Goal: Contribute content

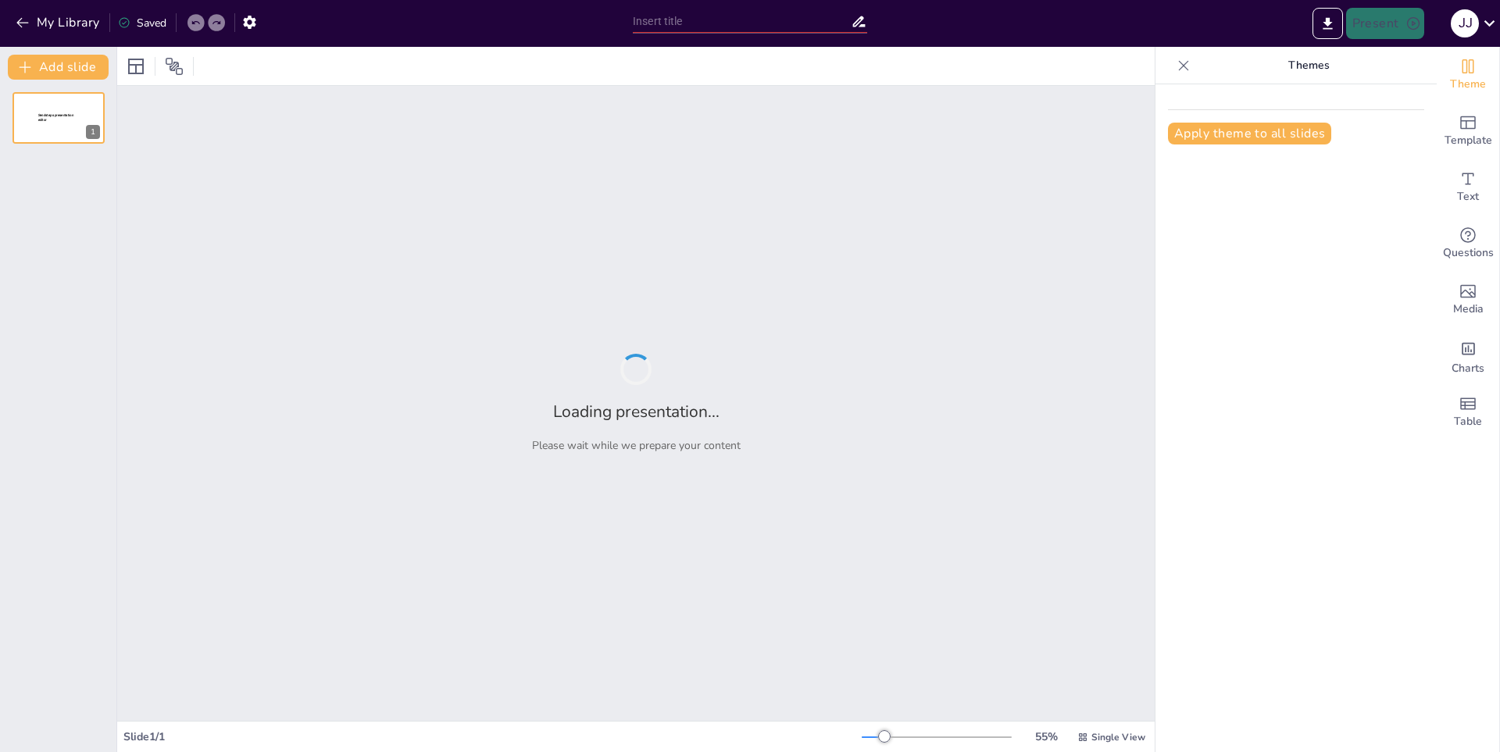
type input "El [MEDICAL_DATA] y sus funciones"
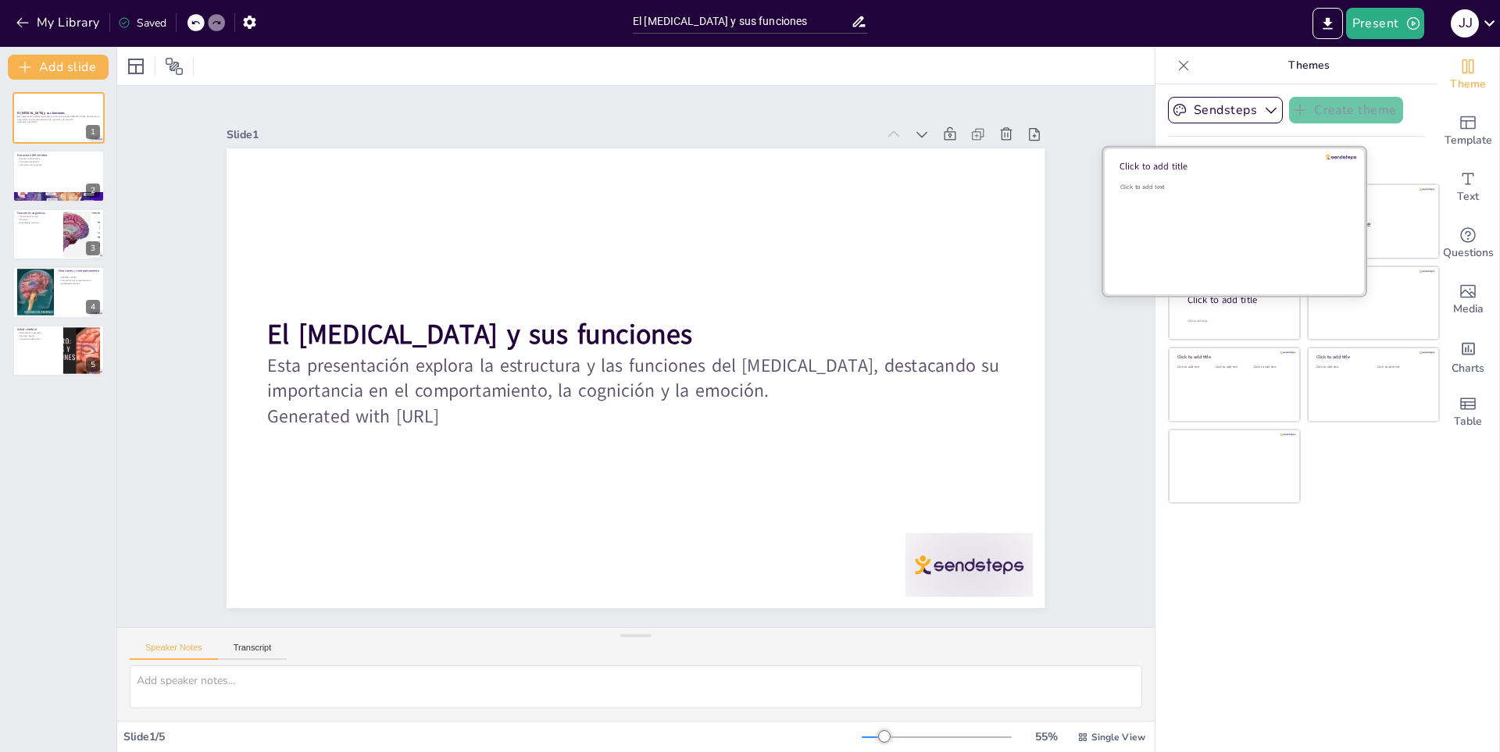
click at [1228, 205] on div "Click to add text" at bounding box center [1231, 231] width 223 height 97
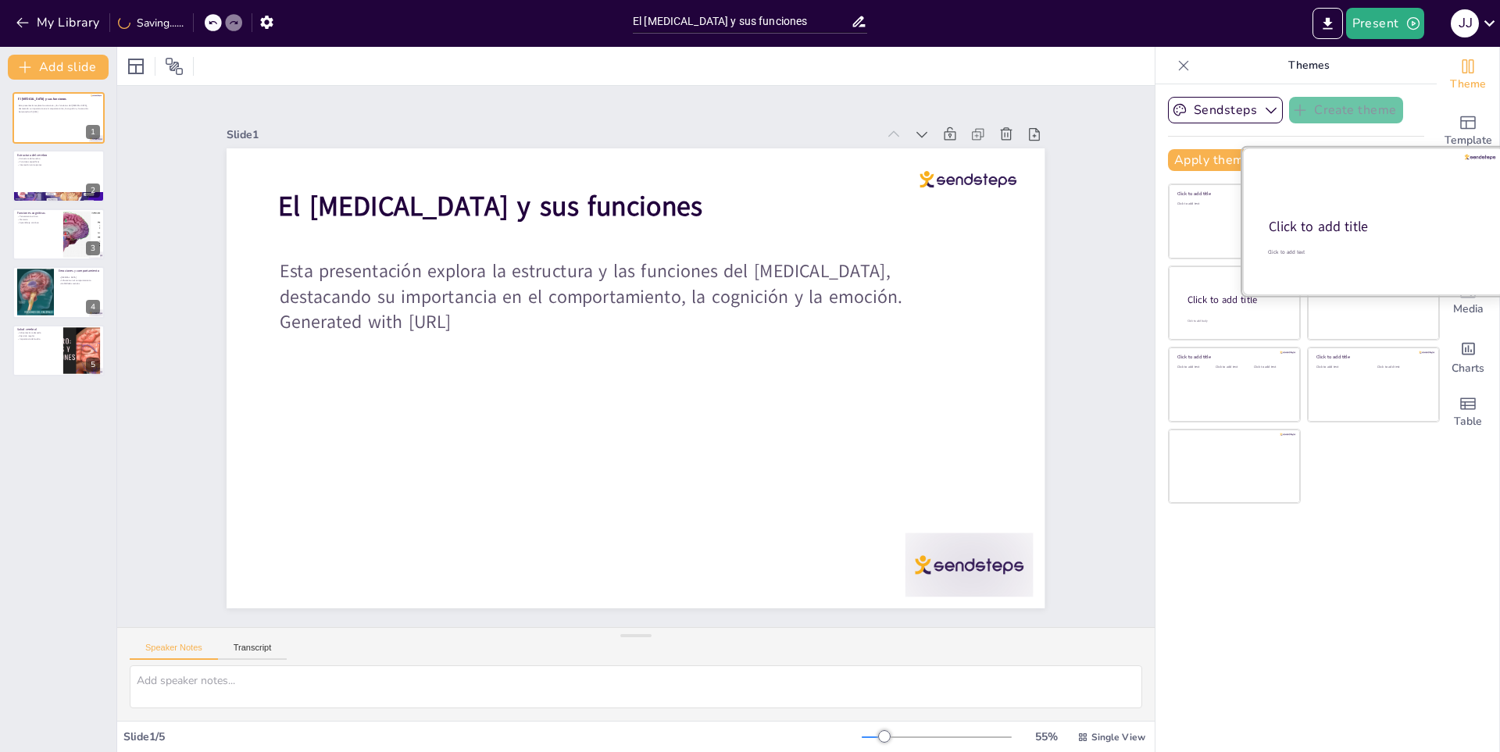
click at [1388, 220] on div "Click to add title" at bounding box center [1372, 227] width 207 height 19
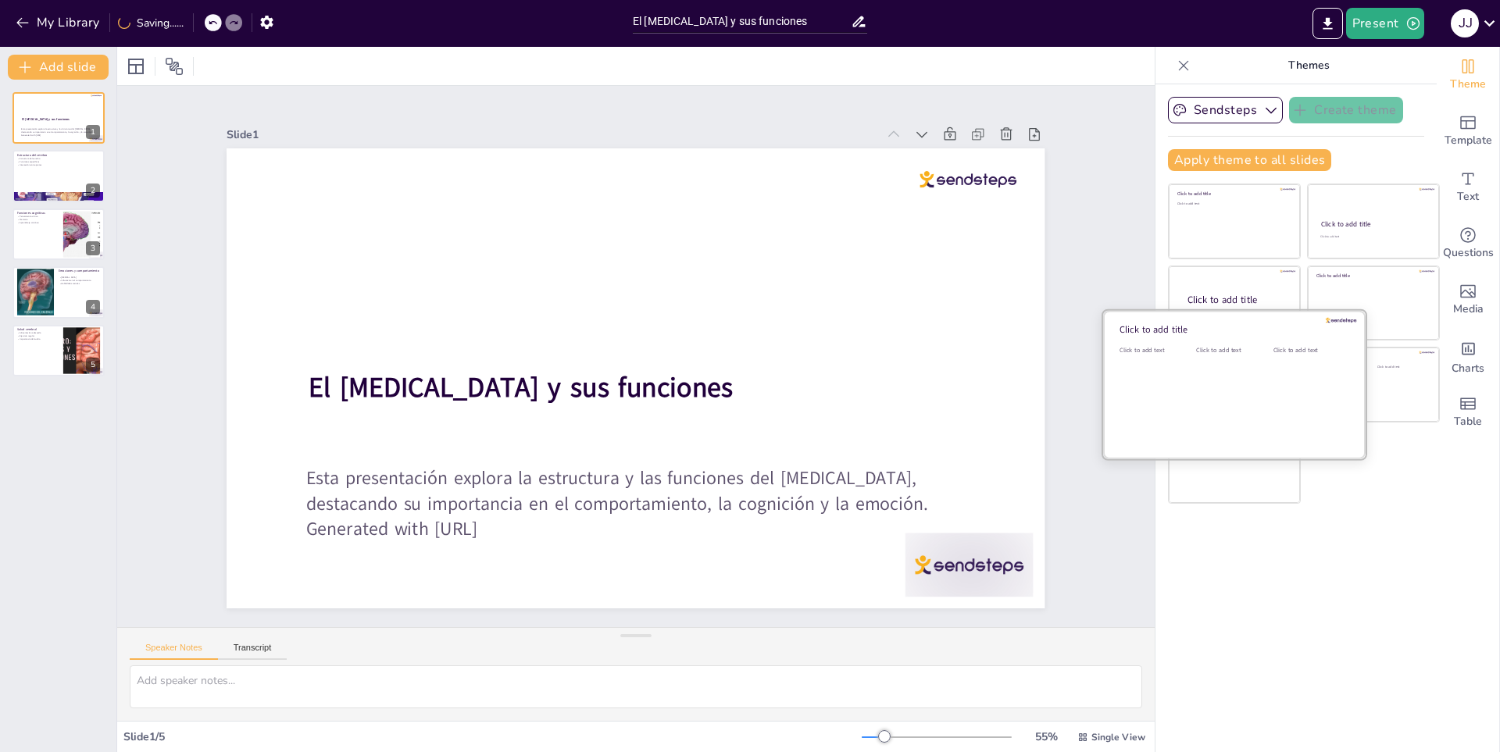
click at [1196, 376] on div "Click to add text" at bounding box center [1231, 394] width 70 height 97
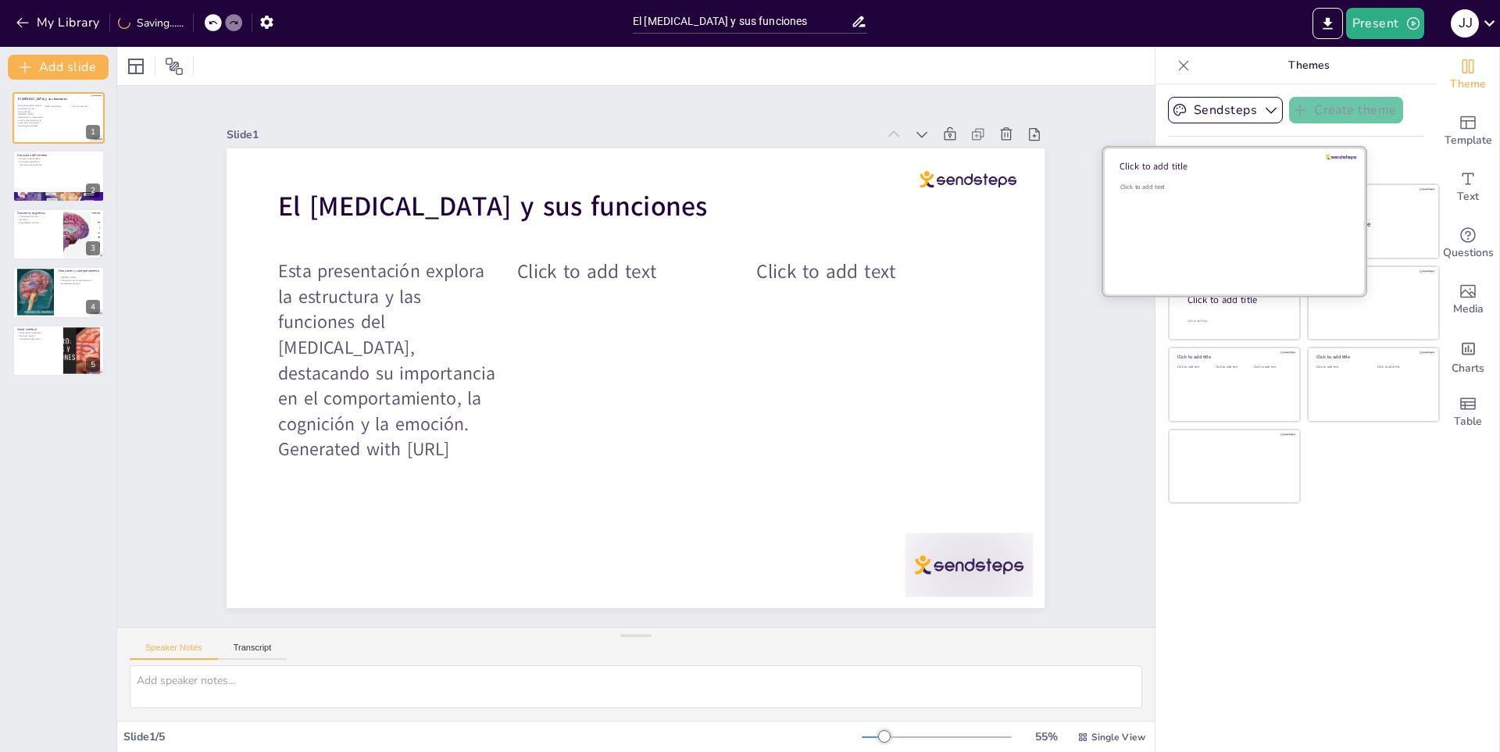
click at [1190, 209] on div "Click to add text" at bounding box center [1231, 231] width 223 height 97
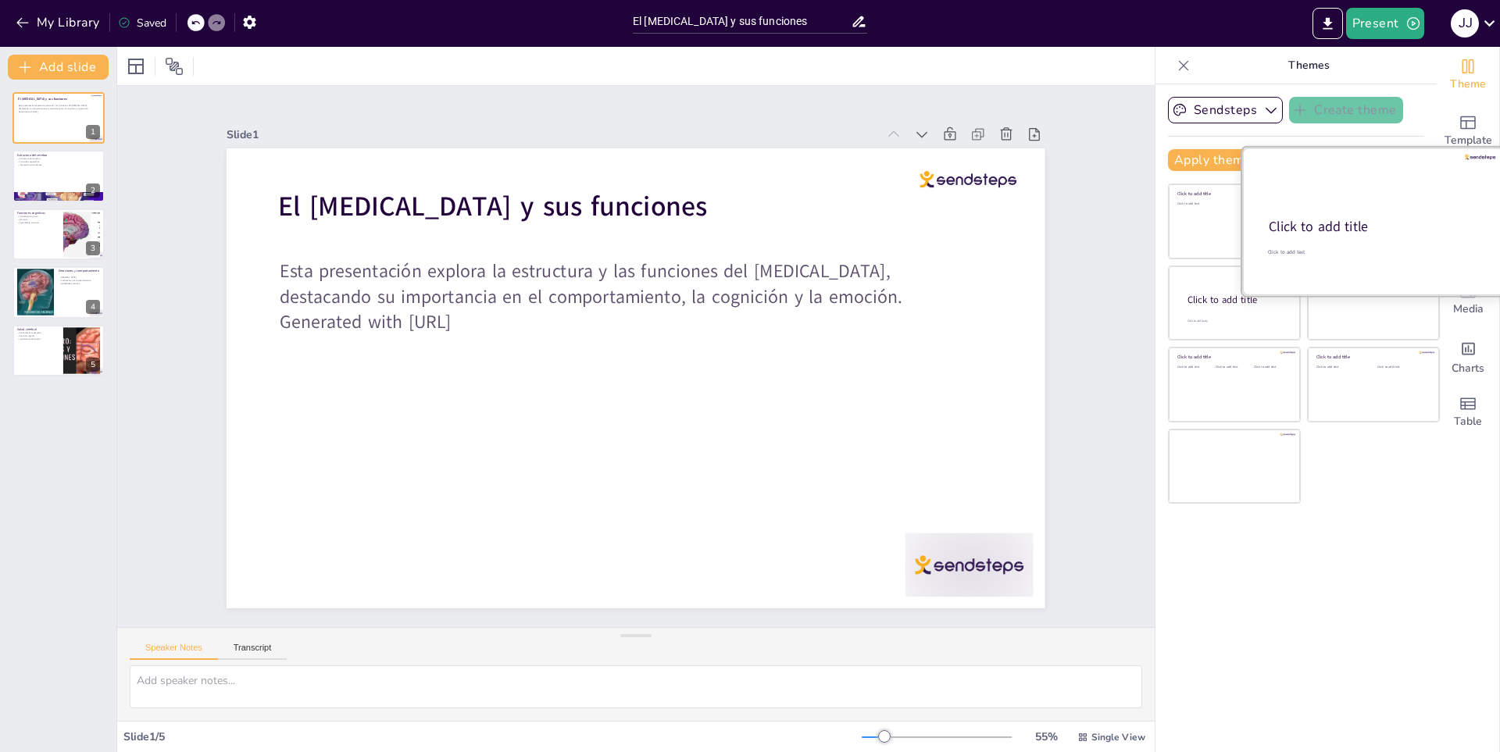
click at [1403, 221] on div "Click to add title" at bounding box center [1372, 227] width 207 height 19
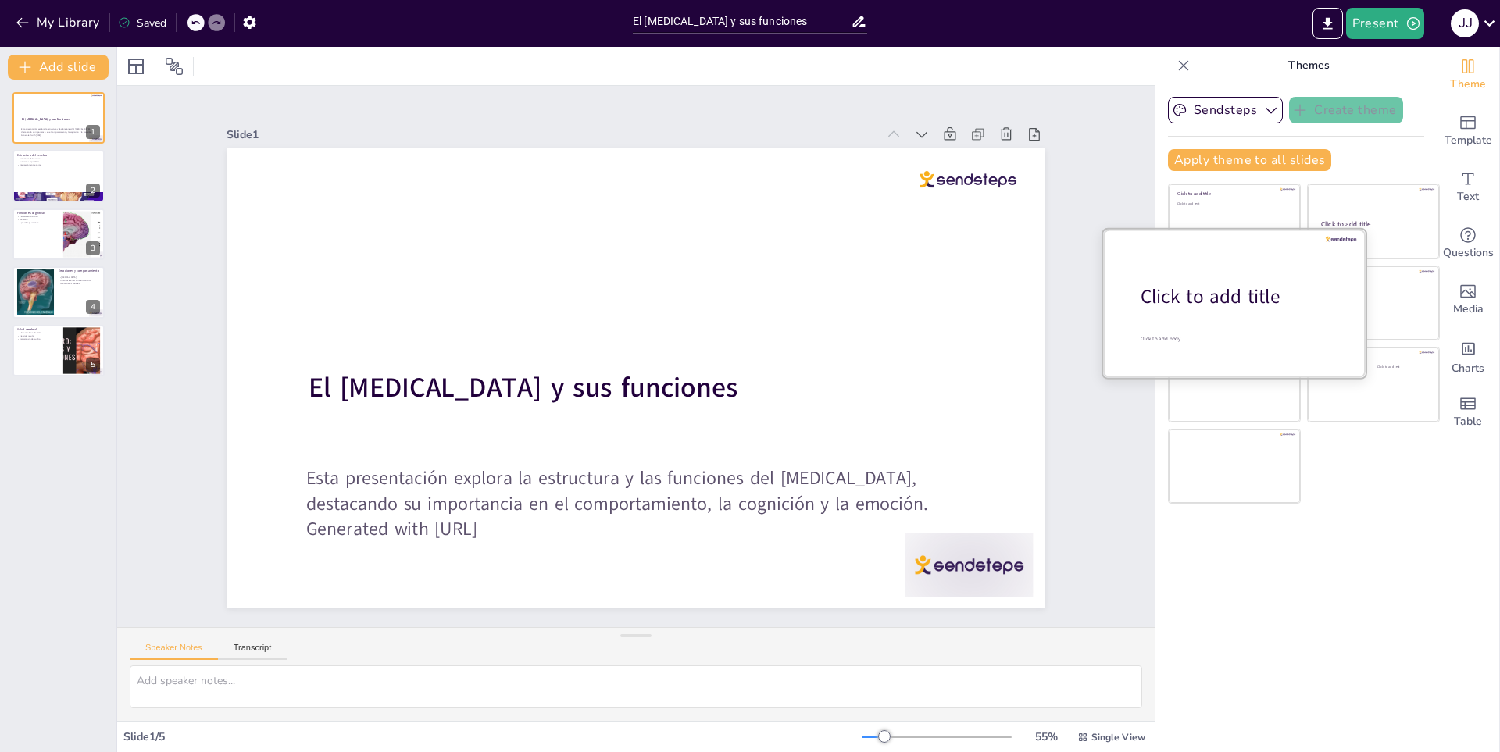
click at [1215, 291] on div "Click to add title" at bounding box center [1239, 297] width 199 height 27
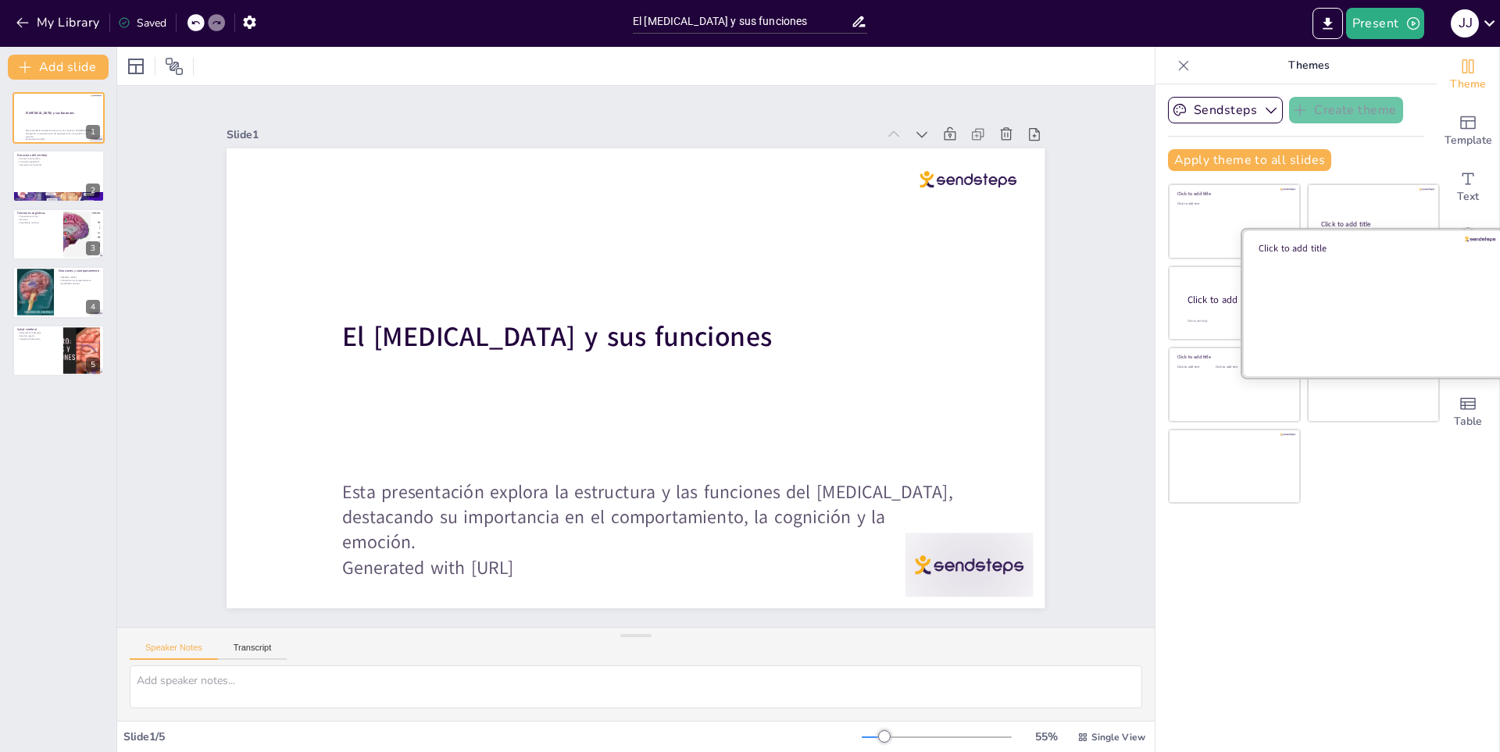
click at [1368, 296] on div at bounding box center [1373, 303] width 262 height 148
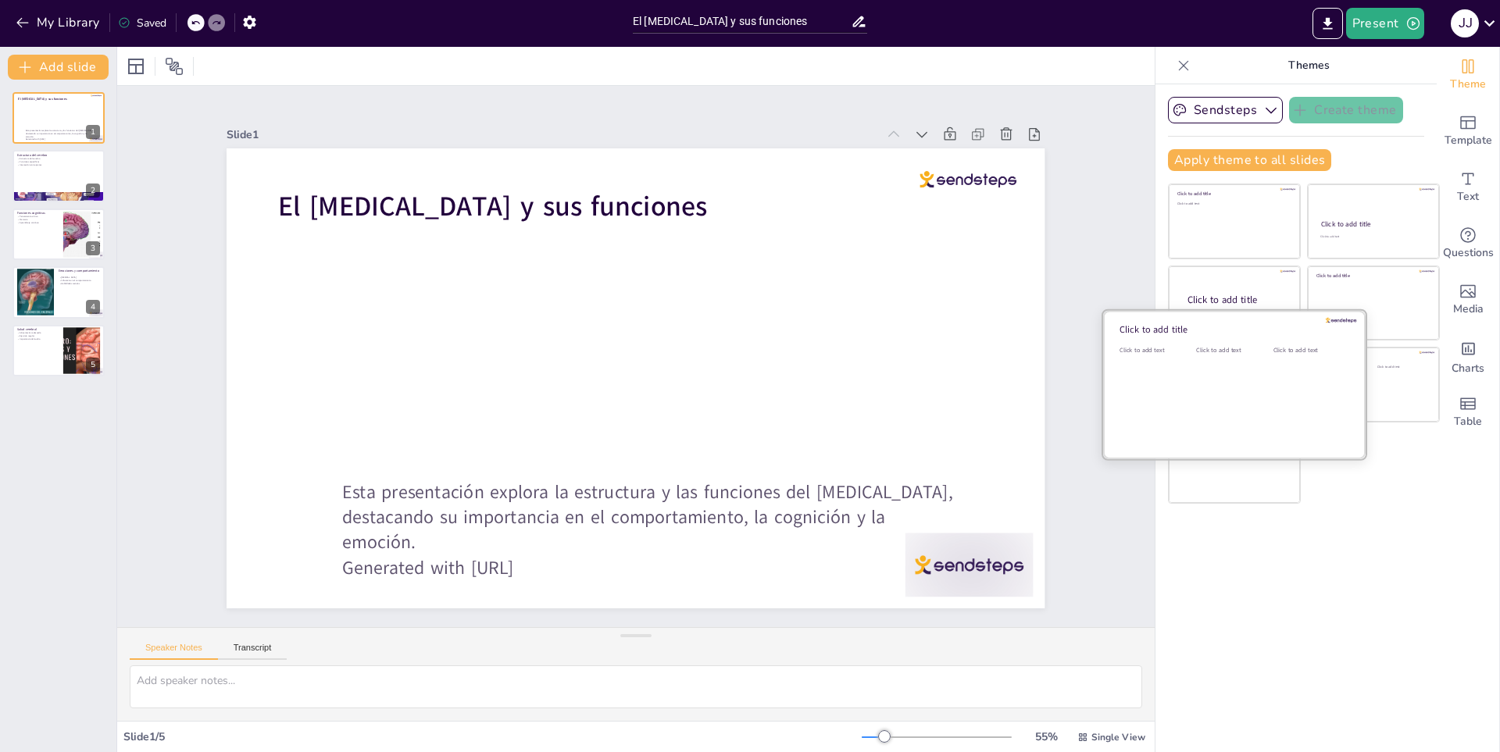
click at [1198, 409] on div "Click to add text" at bounding box center [1231, 394] width 70 height 97
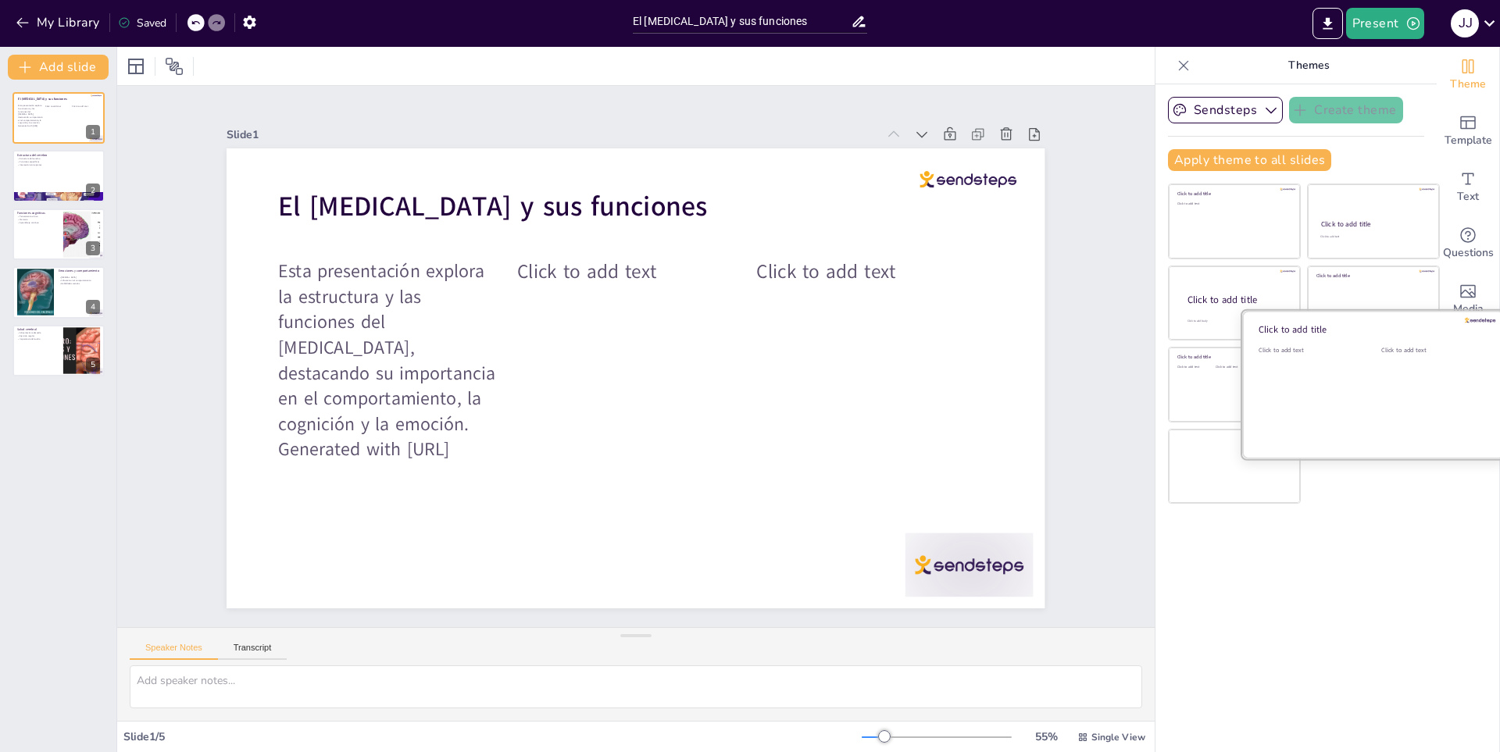
click at [1268, 338] on div "Click to add title" at bounding box center [1369, 331] width 223 height 16
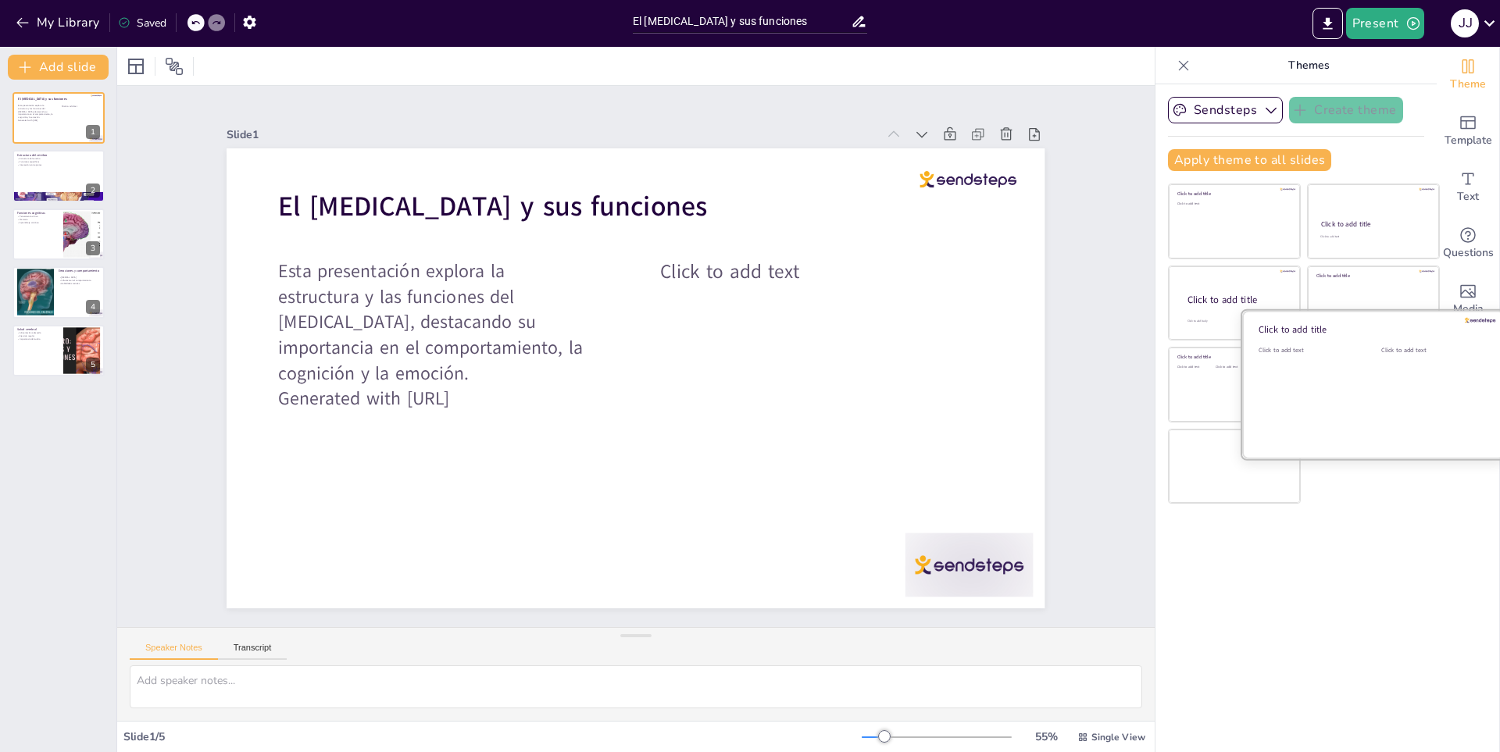
click at [1304, 355] on div "Click to add text" at bounding box center [1307, 394] width 99 height 97
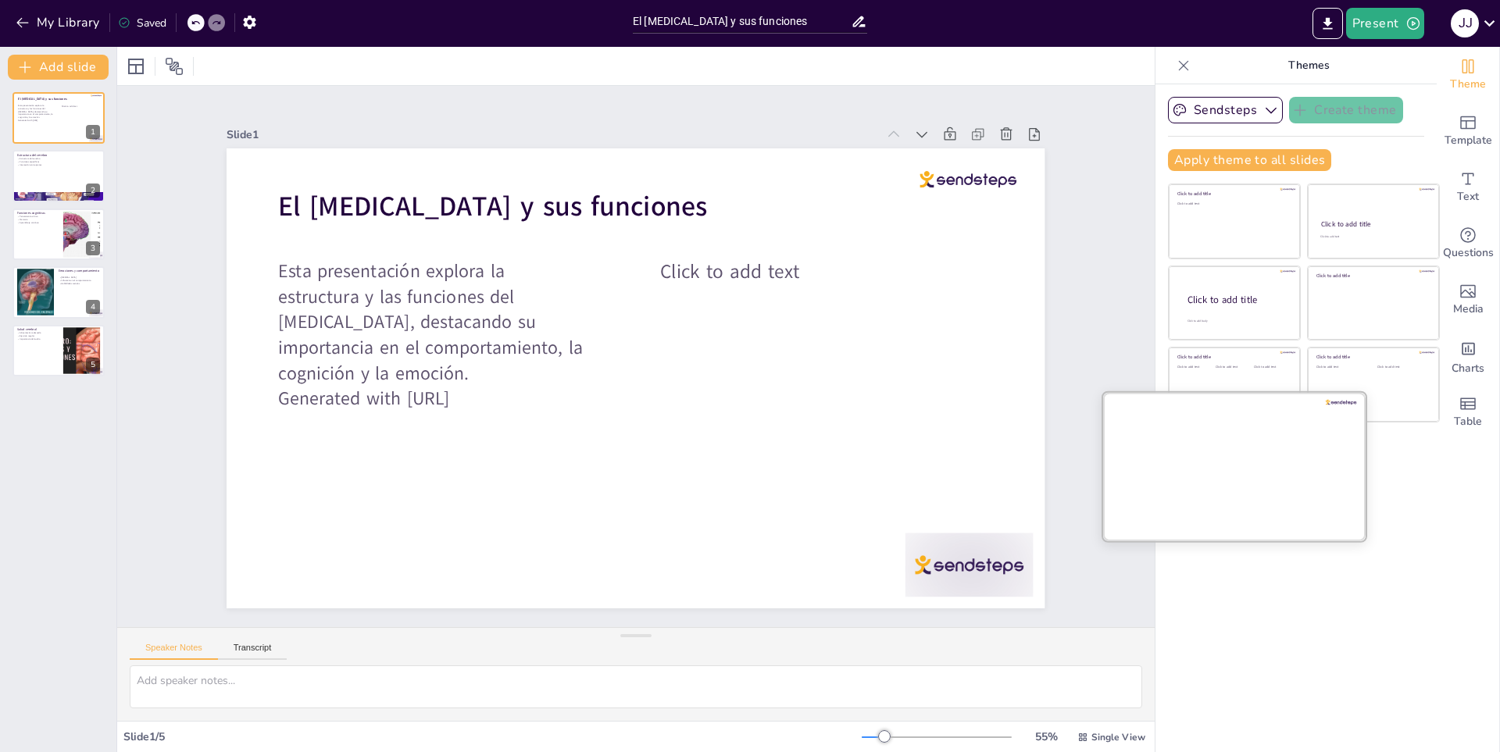
click at [1237, 470] on div at bounding box center [1234, 466] width 262 height 148
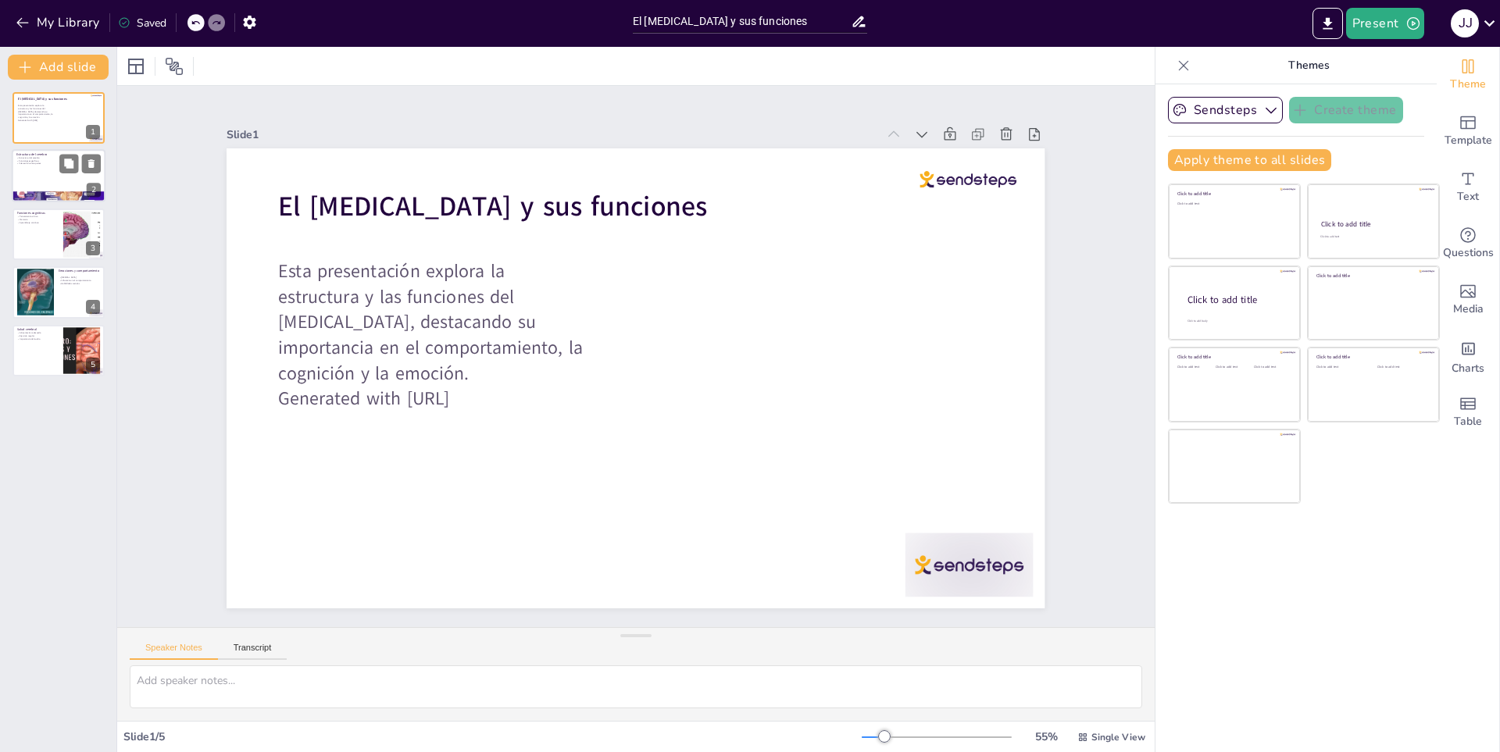
click at [37, 175] on div at bounding box center [59, 176] width 94 height 53
type textarea "La estructura del cerebro es fundamental para entender su funcionamiento. Cada …"
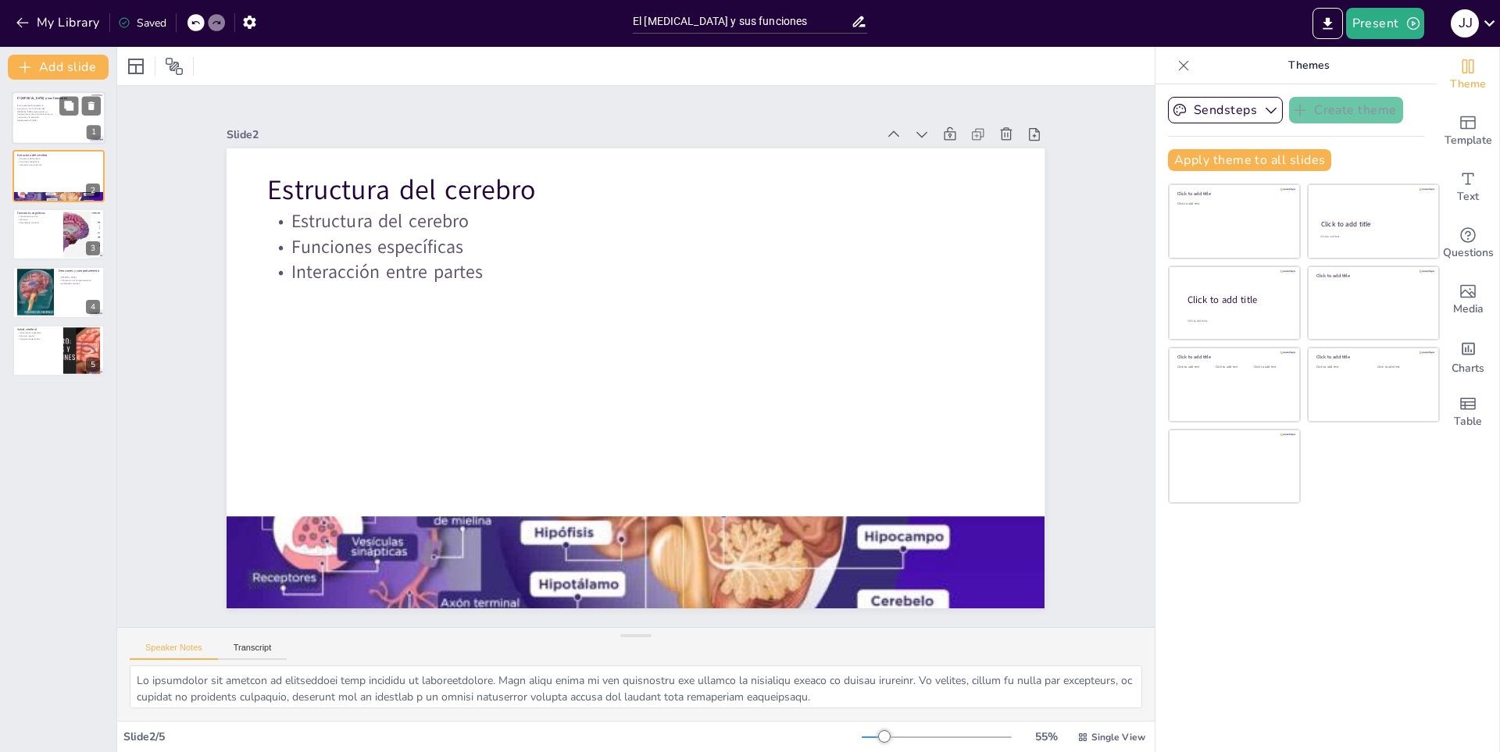
click at [78, 116] on div at bounding box center [59, 117] width 94 height 53
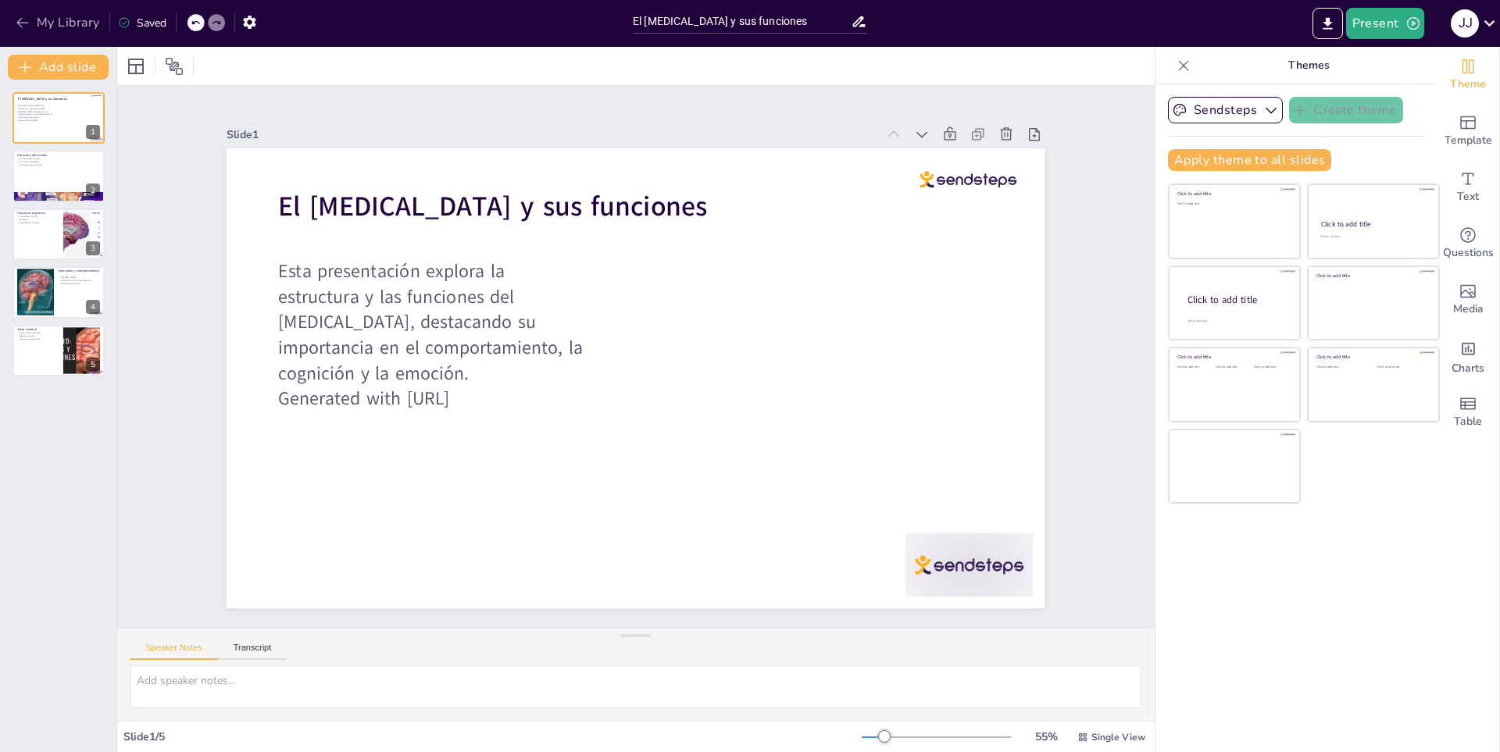
click at [30, 22] on icon "button" at bounding box center [23, 23] width 16 height 16
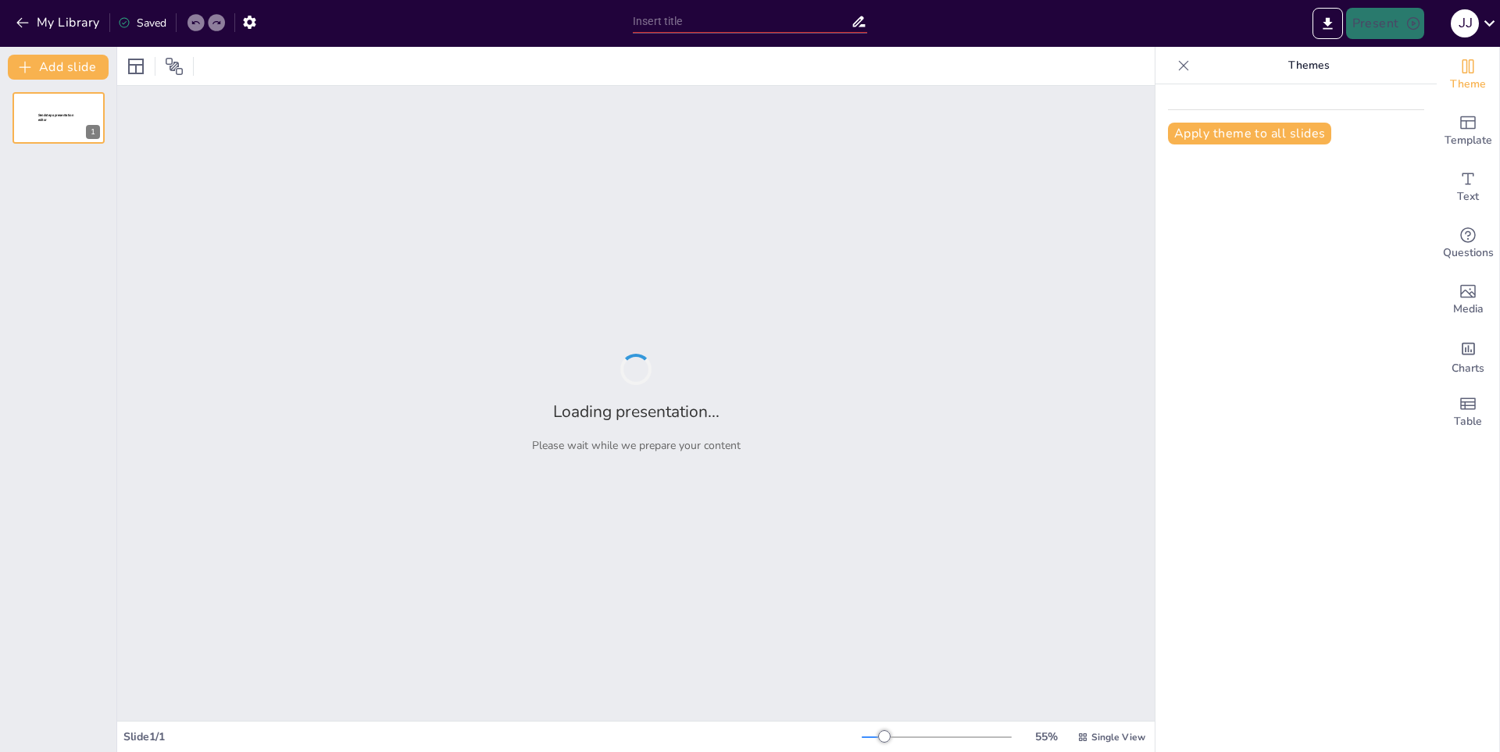
type input "Energías renovables: tipos y beneficios"
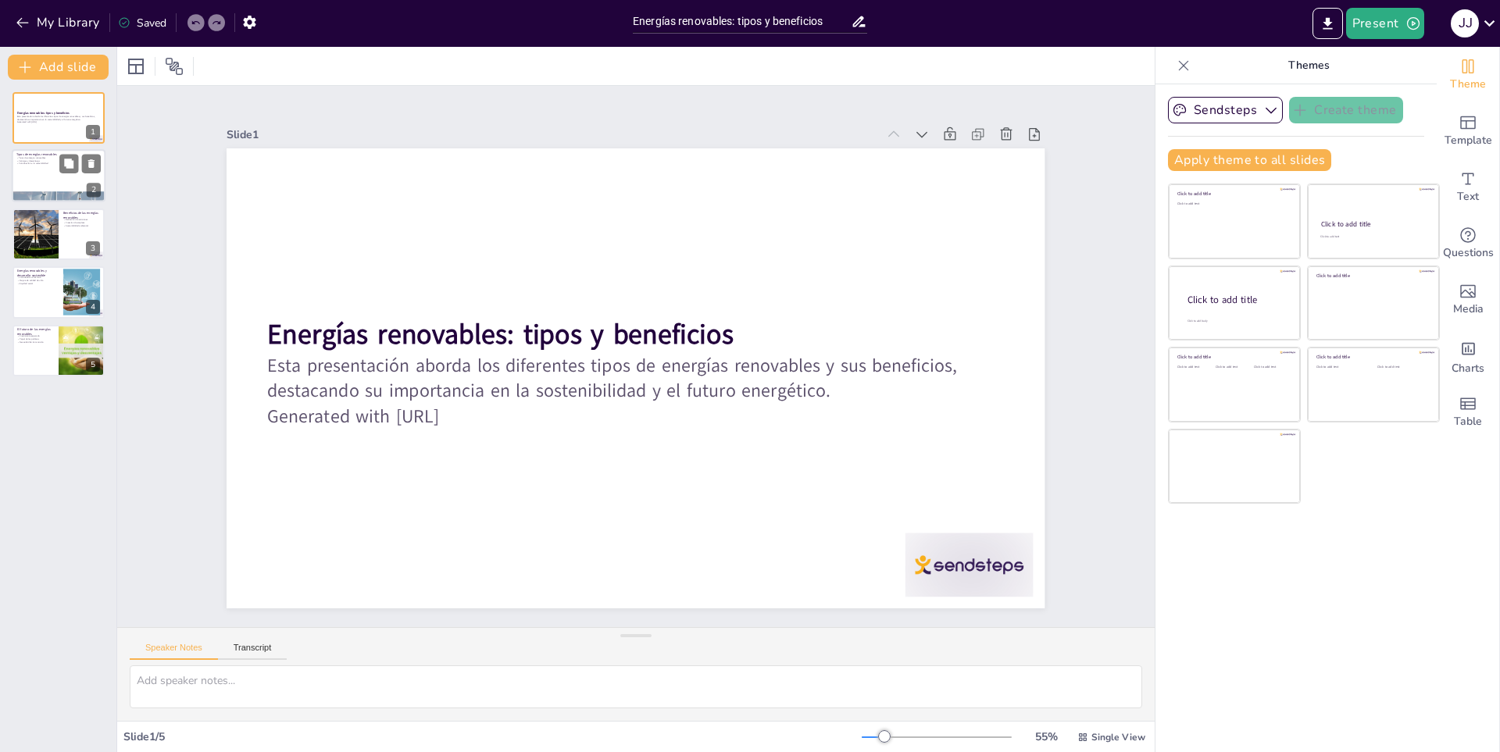
click at [66, 178] on div at bounding box center [59, 176] width 94 height 53
type textarea "Los tipos de energías renovables son diversos y cada uno tiene su propio enfoqu…"
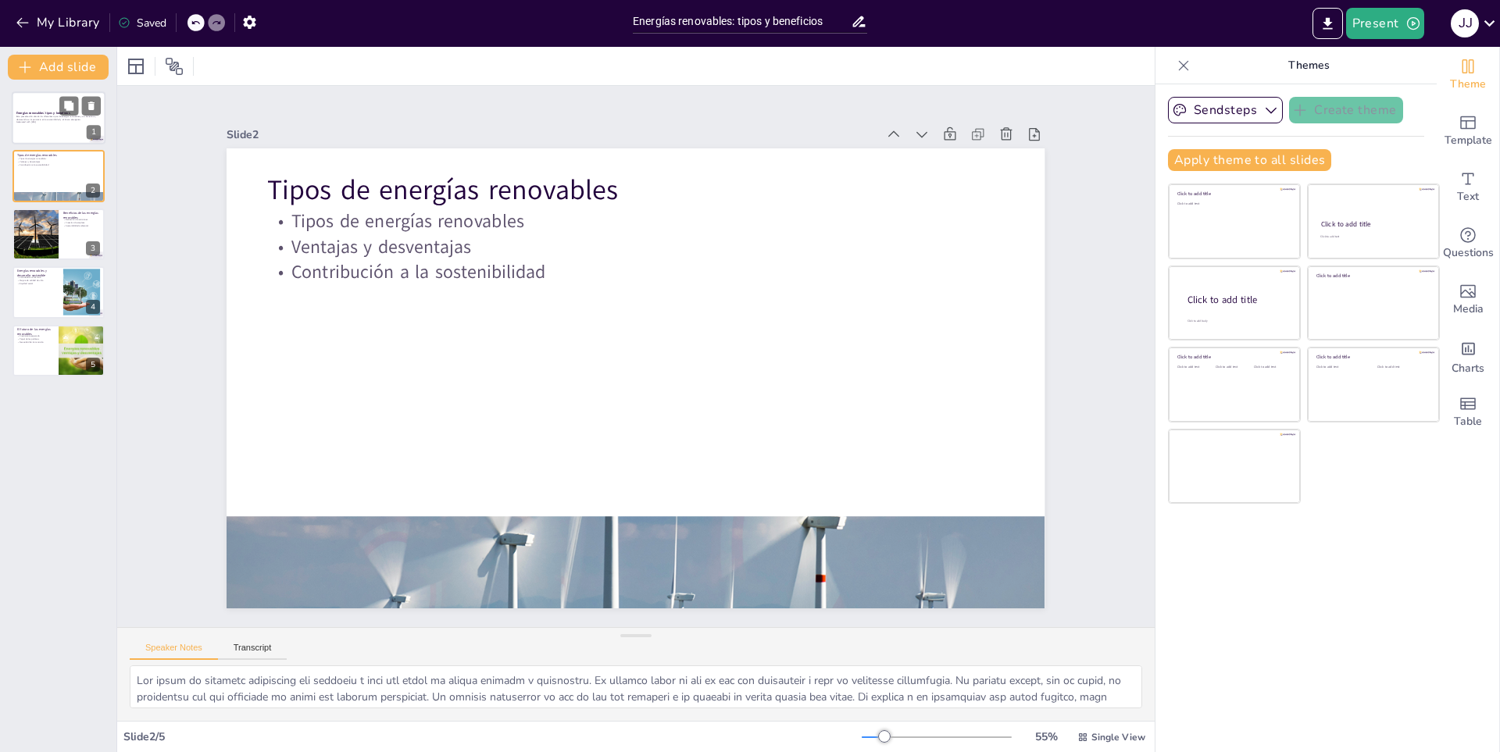
click at [41, 117] on p "Esta presentación aborda los diferentes tipos de energías renovables y sus bene…" at bounding box center [58, 117] width 84 height 5
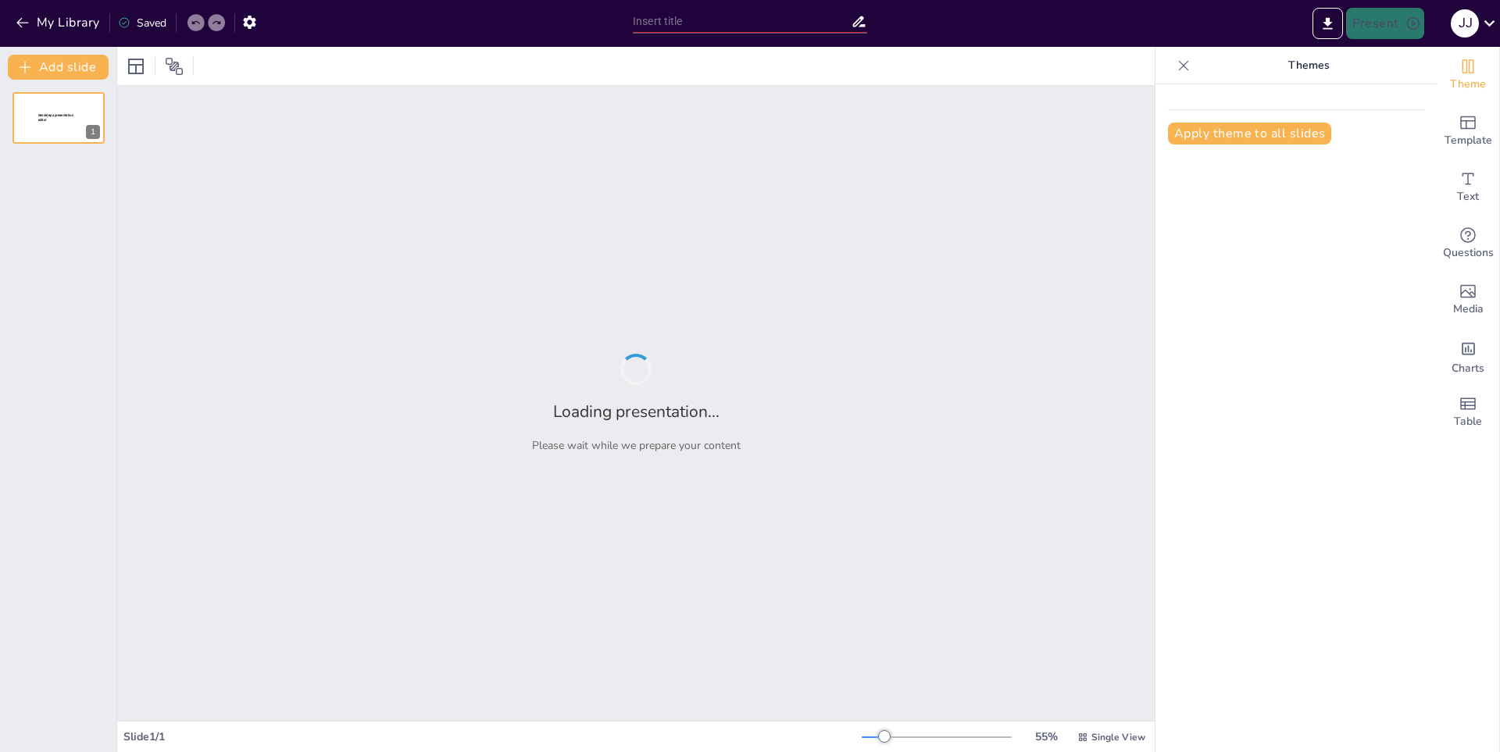
type input "Importancia del reciclaje"
type input "El impacto del cine en la sociedad"
